Goal: Check status: Check status

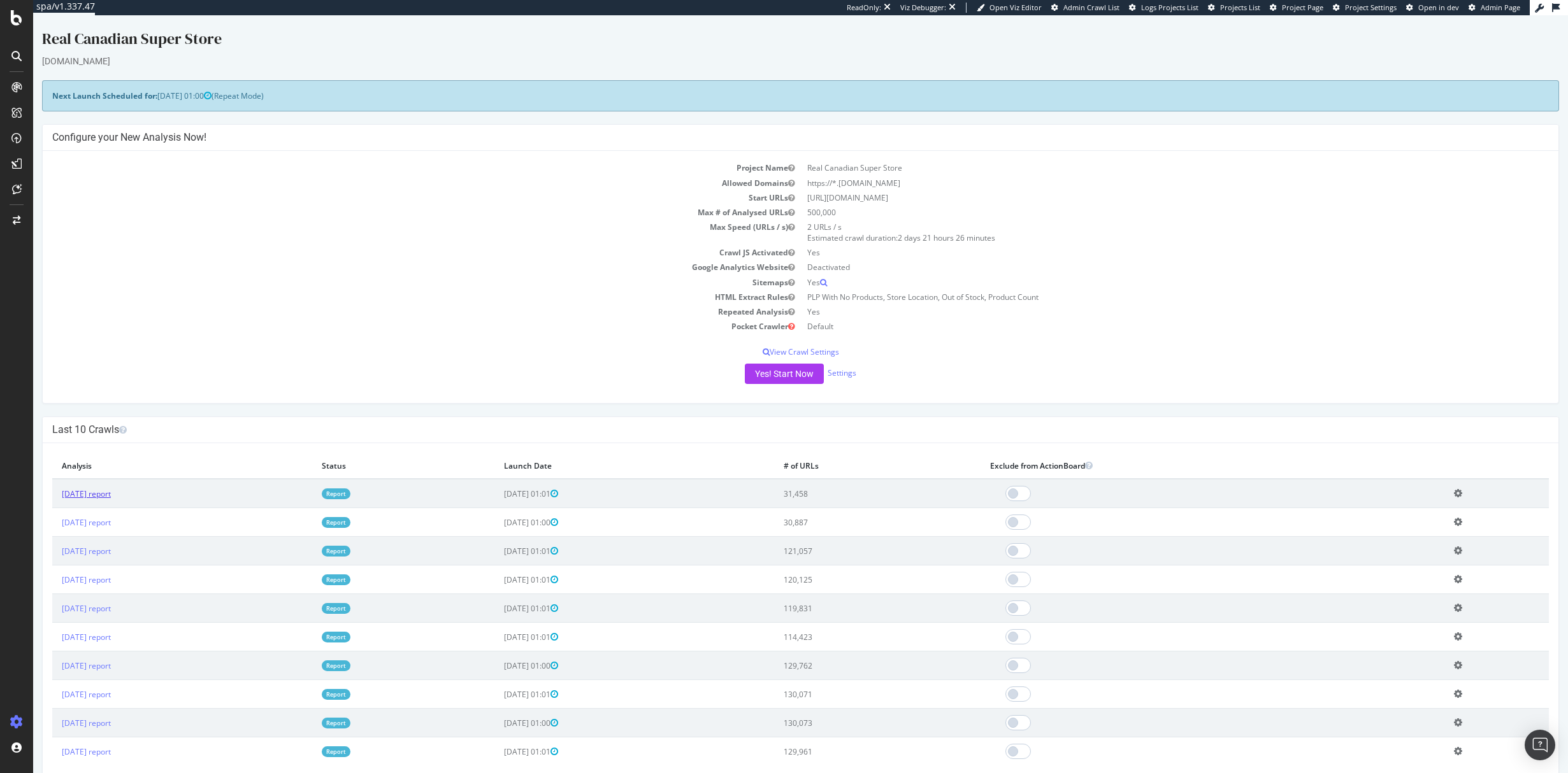
click at [111, 495] on link "[DATE] report" at bounding box center [86, 494] width 49 height 11
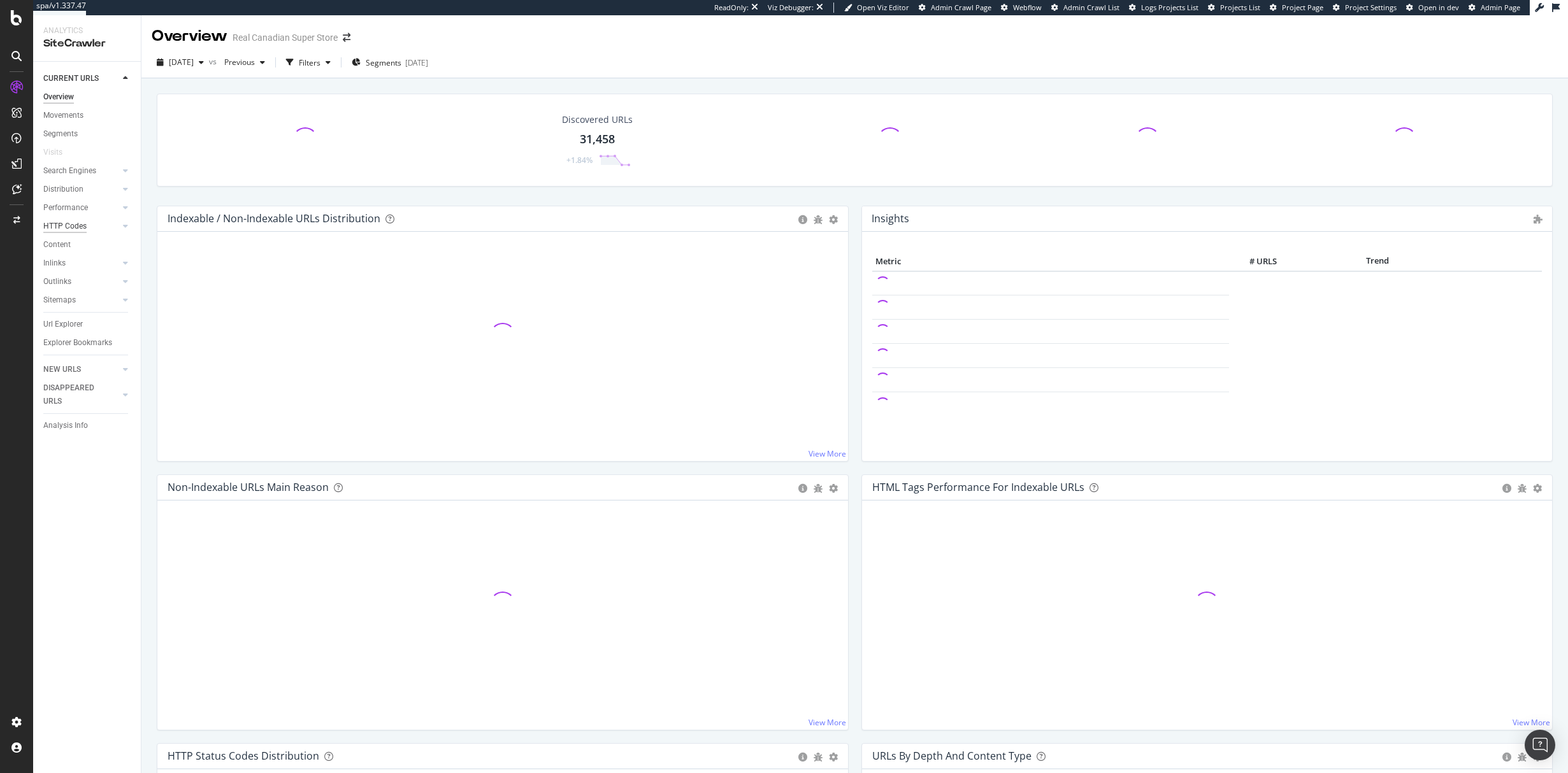
click at [65, 225] on div "HTTP Codes" at bounding box center [65, 226] width 44 height 13
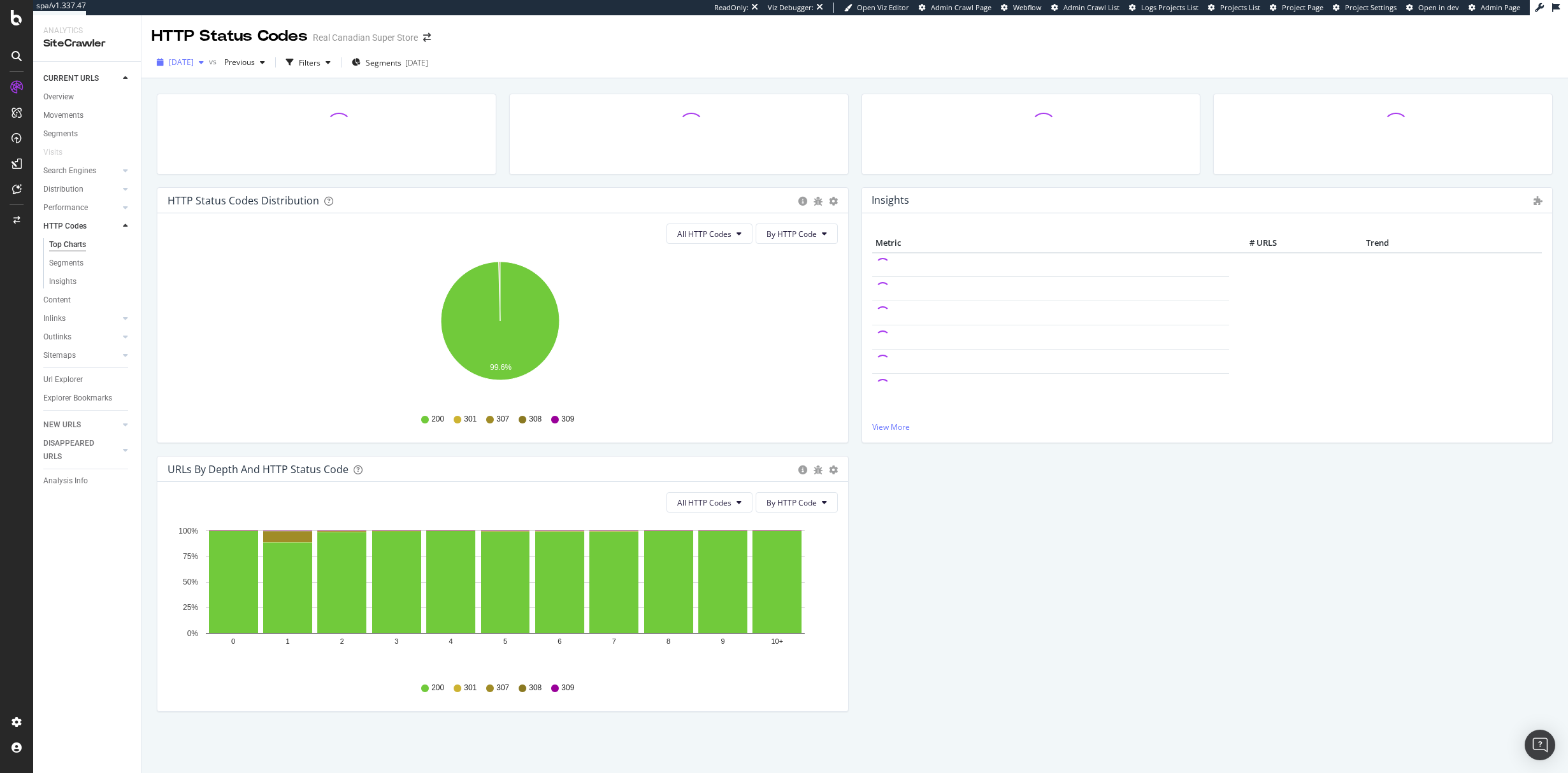
click at [209, 73] on button "[DATE]" at bounding box center [180, 62] width 57 height 20
click at [233, 133] on div "[DATE] 30.9K URLs" at bounding box center [227, 131] width 114 height 12
